Goal: Book appointment/travel/reservation

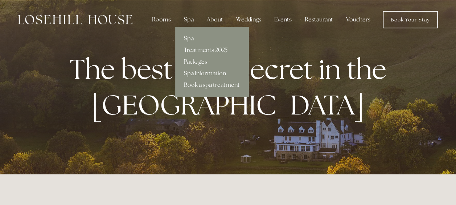
click at [195, 64] on link "Packages" at bounding box center [211, 62] width 73 height 12
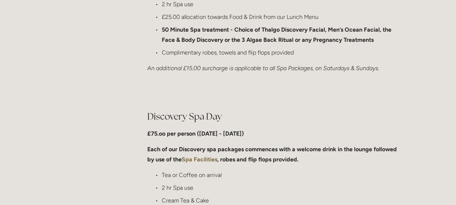
scroll to position [461, 0]
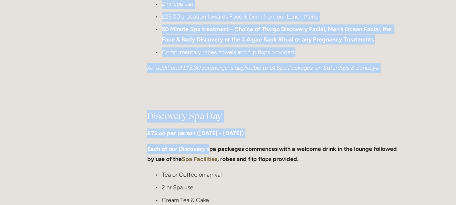
drag, startPoint x: 141, startPoint y: 117, endPoint x: 209, endPoint y: 147, distance: 74.8
click at [209, 147] on strong "Each of our Discovery spa packages commences with a welcome drink in the lounge…" at bounding box center [272, 153] width 251 height 17
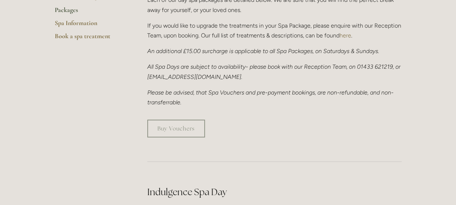
scroll to position [0, 0]
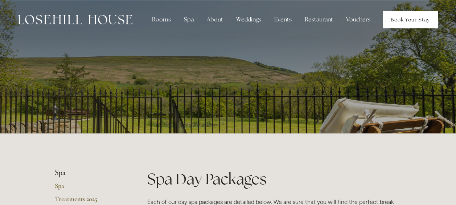
click at [419, 12] on link "Book Your Stay" at bounding box center [410, 19] width 55 height 17
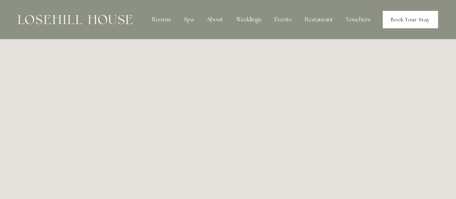
click at [410, 14] on link "Book Your Stay" at bounding box center [410, 19] width 55 height 17
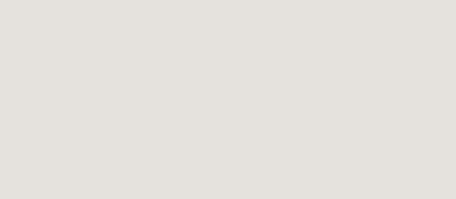
scroll to position [253, 0]
